Goal: Information Seeking & Learning: Check status

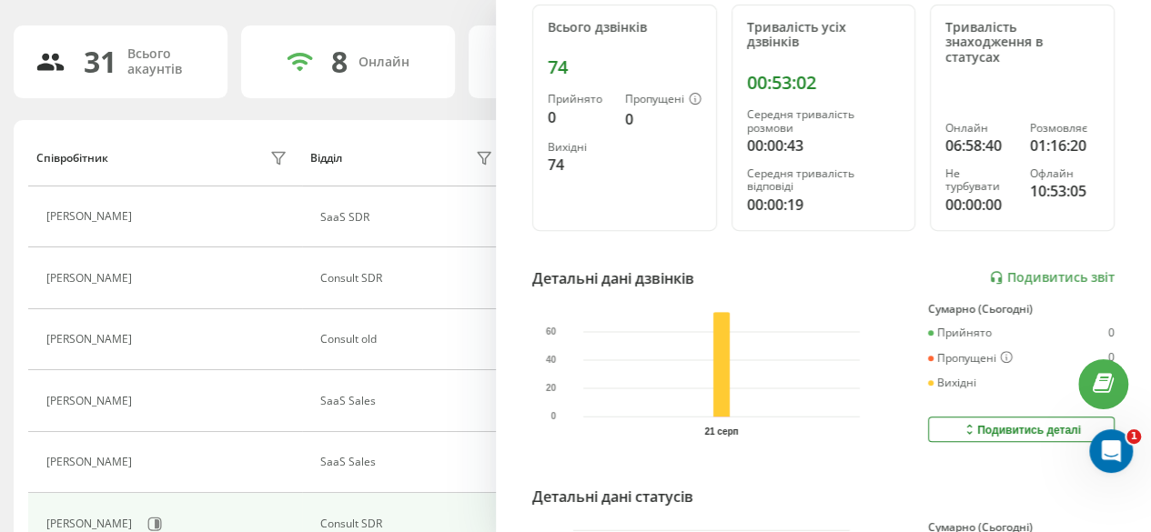
scroll to position [273, 0]
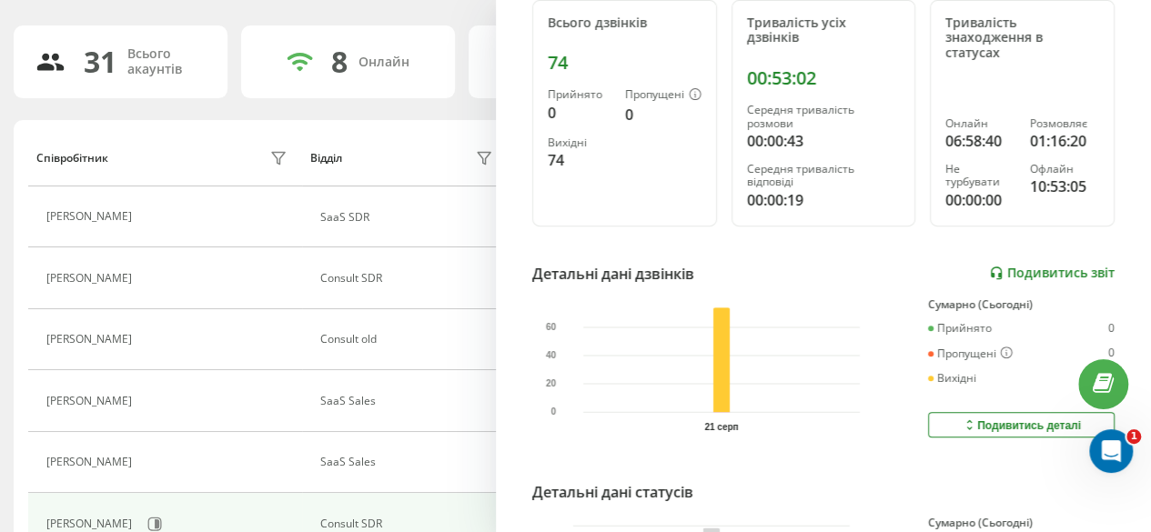
click at [1043, 266] on link "Подивитись звіт" at bounding box center [1052, 273] width 126 height 15
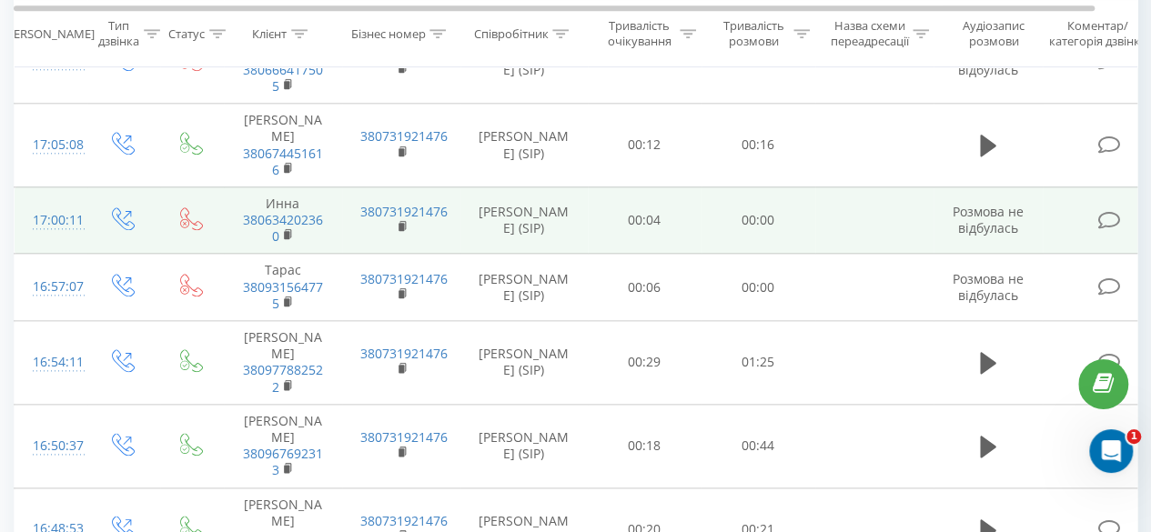
scroll to position [935, 0]
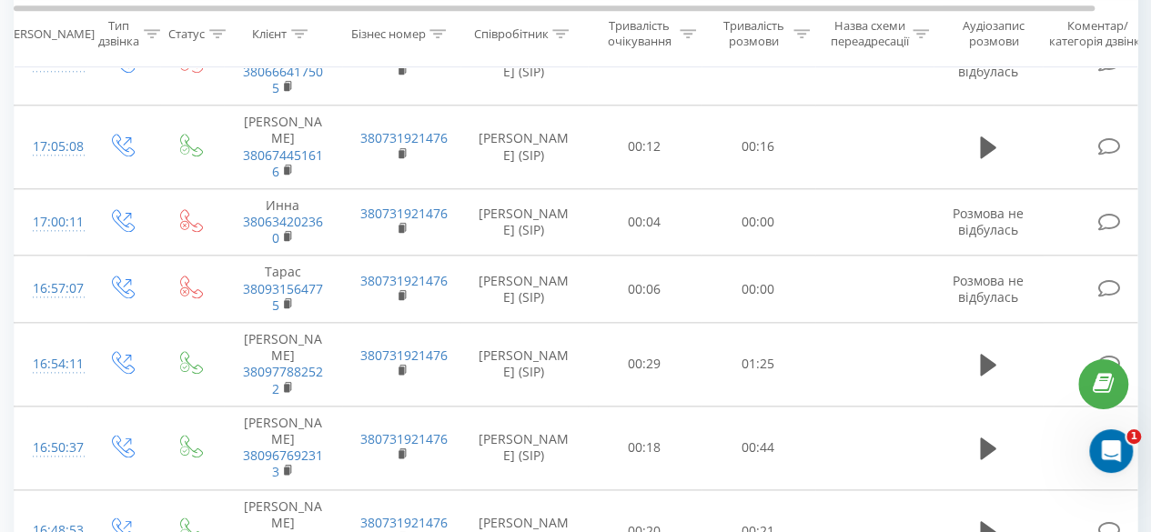
click at [772, 43] on div "Тривалість розмови" at bounding box center [753, 34] width 72 height 31
click at [759, 117] on div at bounding box center [747, 122] width 129 height 17
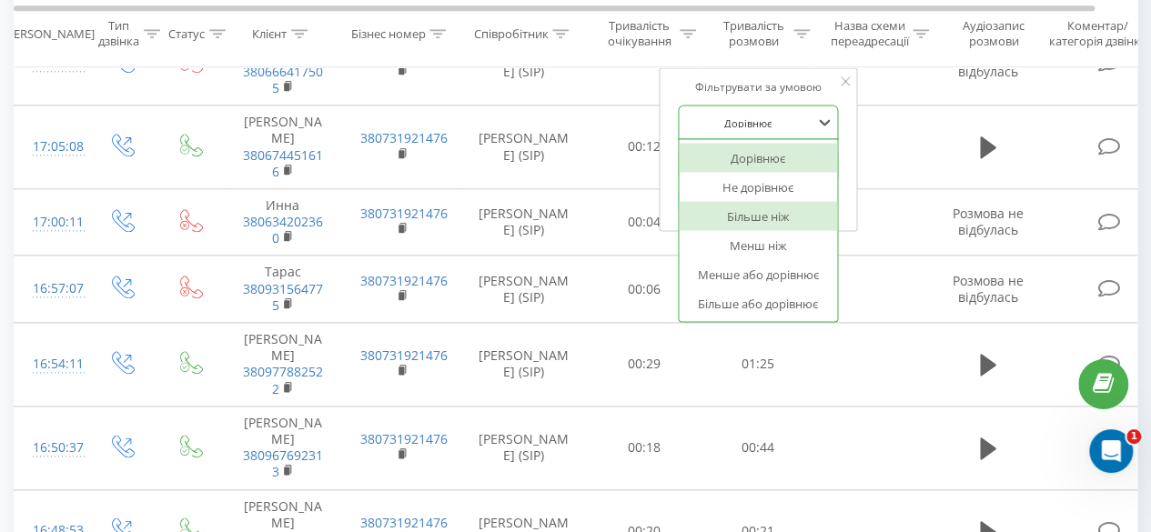
click at [751, 212] on div "Більше ніж" at bounding box center [758, 215] width 158 height 29
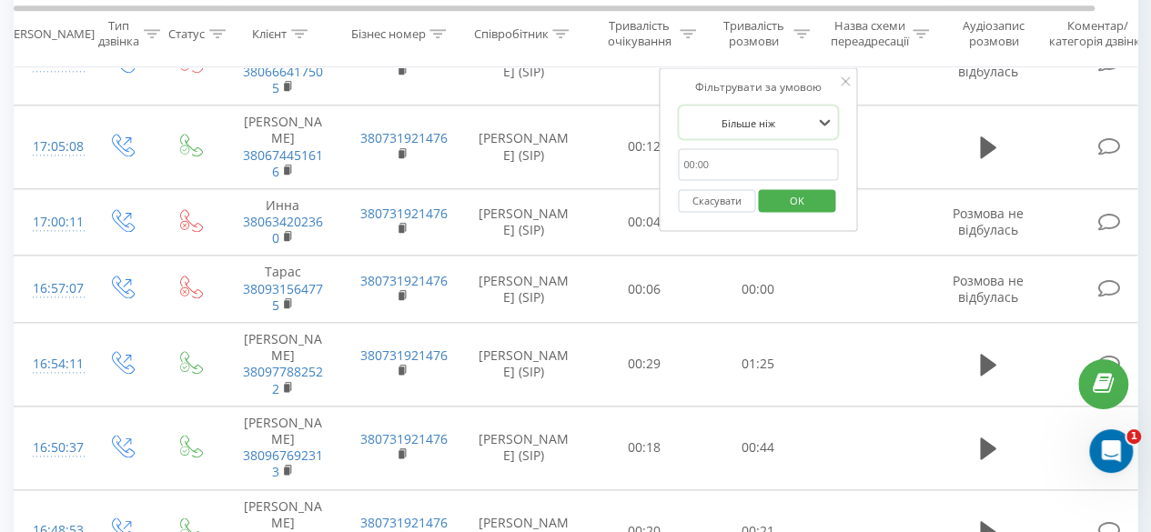
click at [756, 153] on input "text" at bounding box center [758, 164] width 160 height 32
type input "30"
click at [812, 194] on span "OK" at bounding box center [796, 200] width 51 height 28
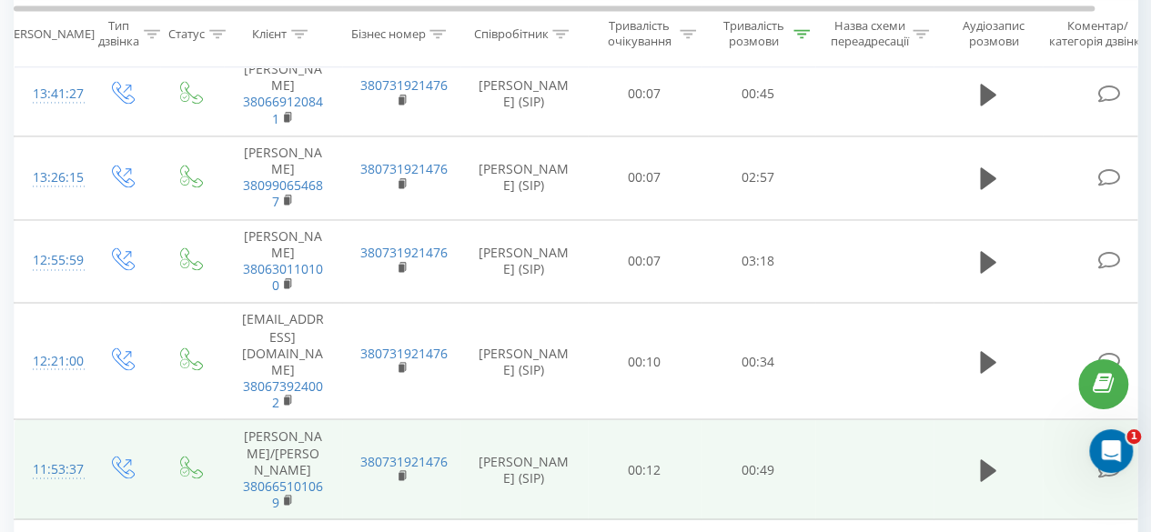
scroll to position [1488, 0]
